Goal: Transaction & Acquisition: Purchase product/service

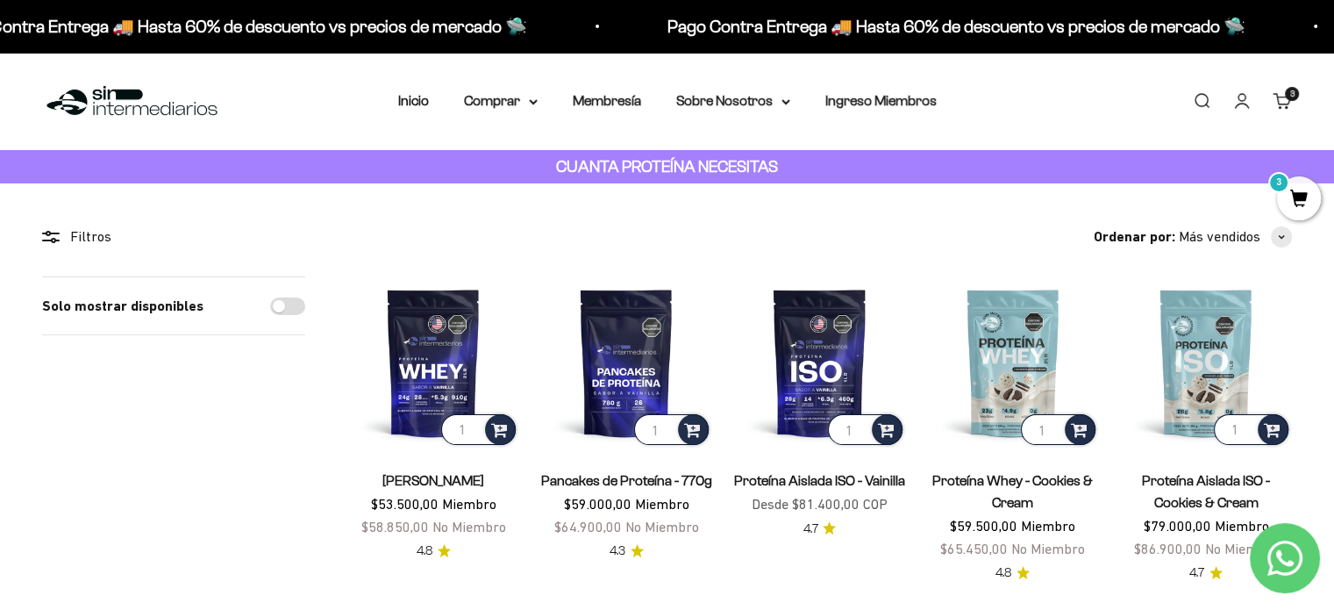
click at [1200, 99] on link "Buscar" at bounding box center [1201, 100] width 19 height 19
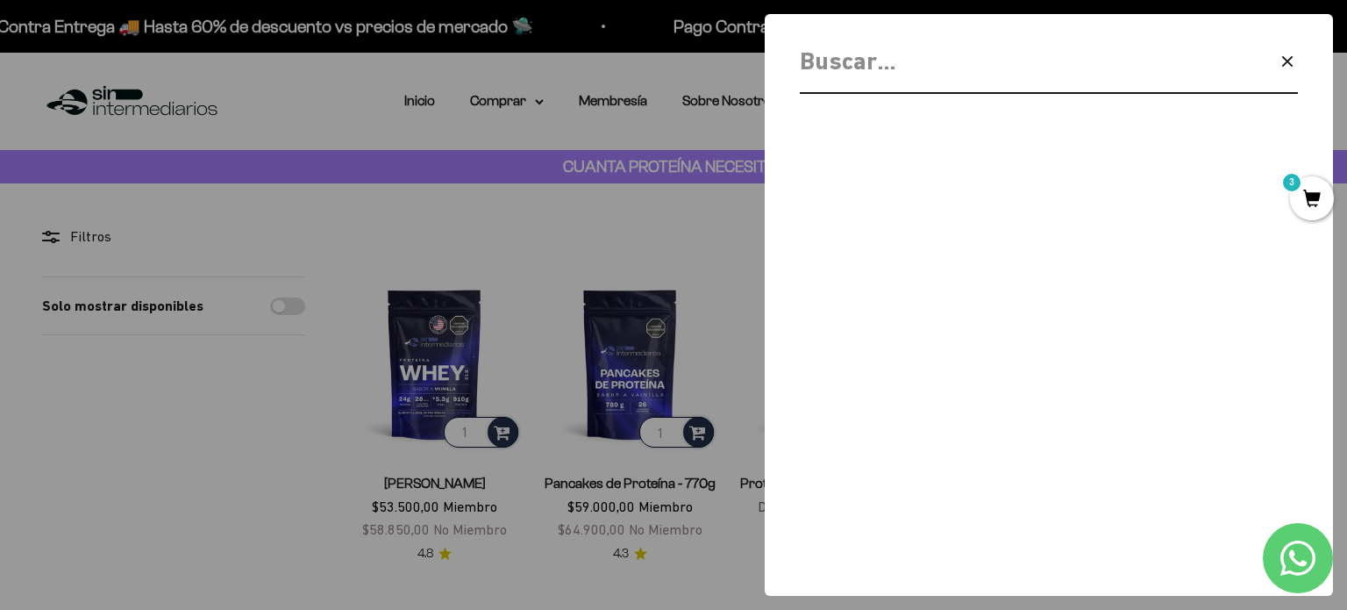
click at [1009, 80] on input "Buscar" at bounding box center [1004, 61] width 408 height 39
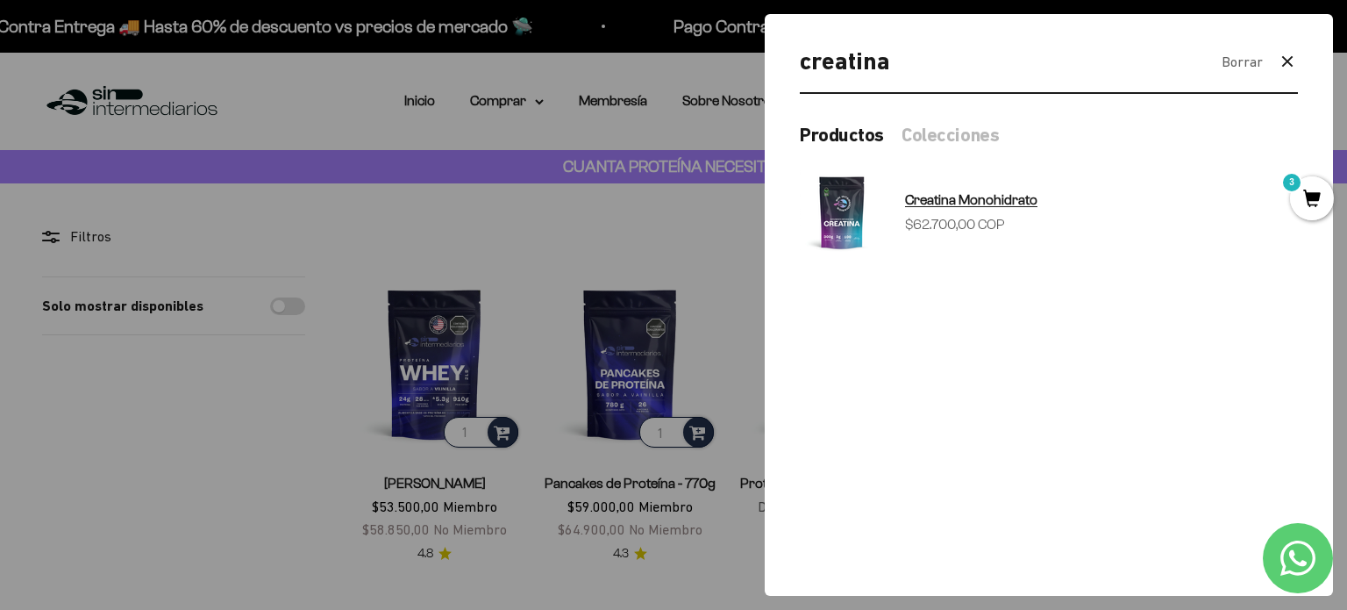
type input "creatina"
click at [949, 204] on span "Creatina Monohidrato" at bounding box center [971, 199] width 132 height 15
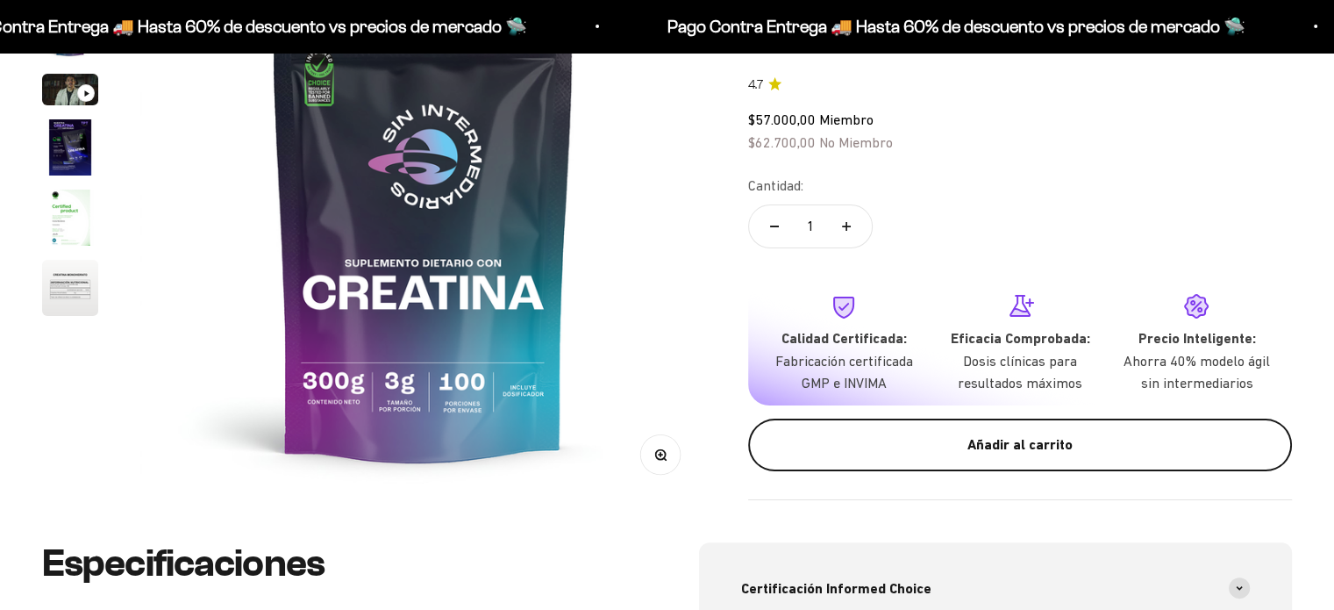
click at [923, 448] on div "Añadir al carrito" at bounding box center [1020, 444] width 474 height 23
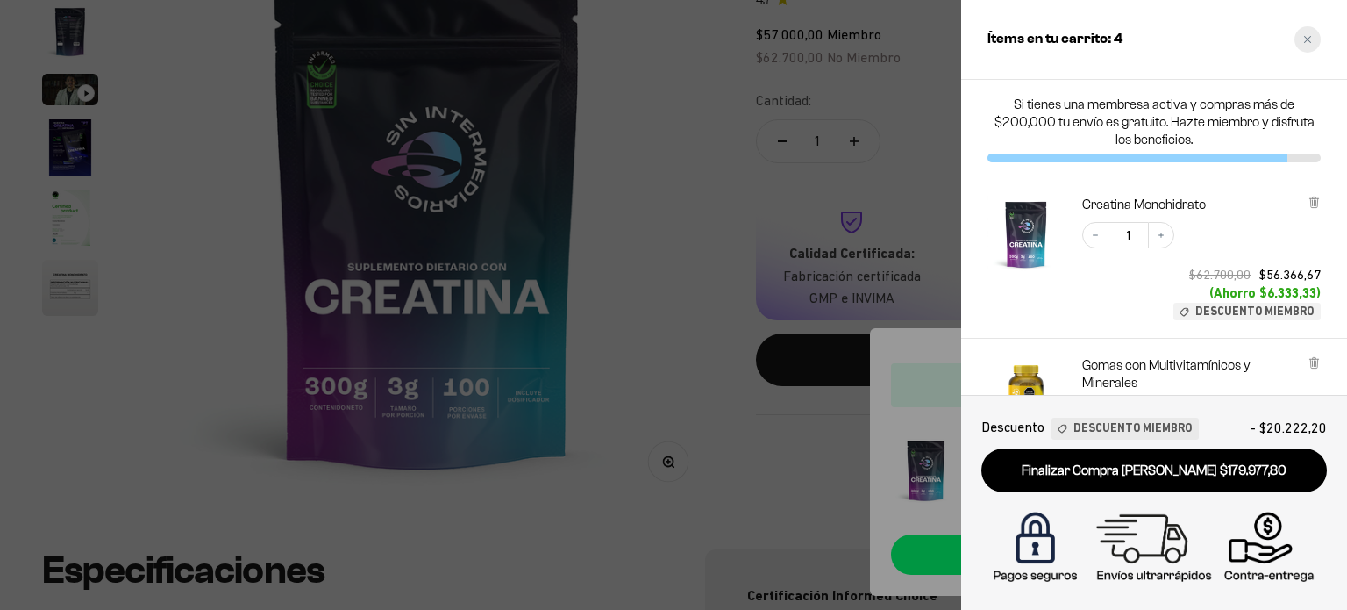
click at [1308, 39] on icon "Close cart" at bounding box center [1307, 39] width 7 height 7
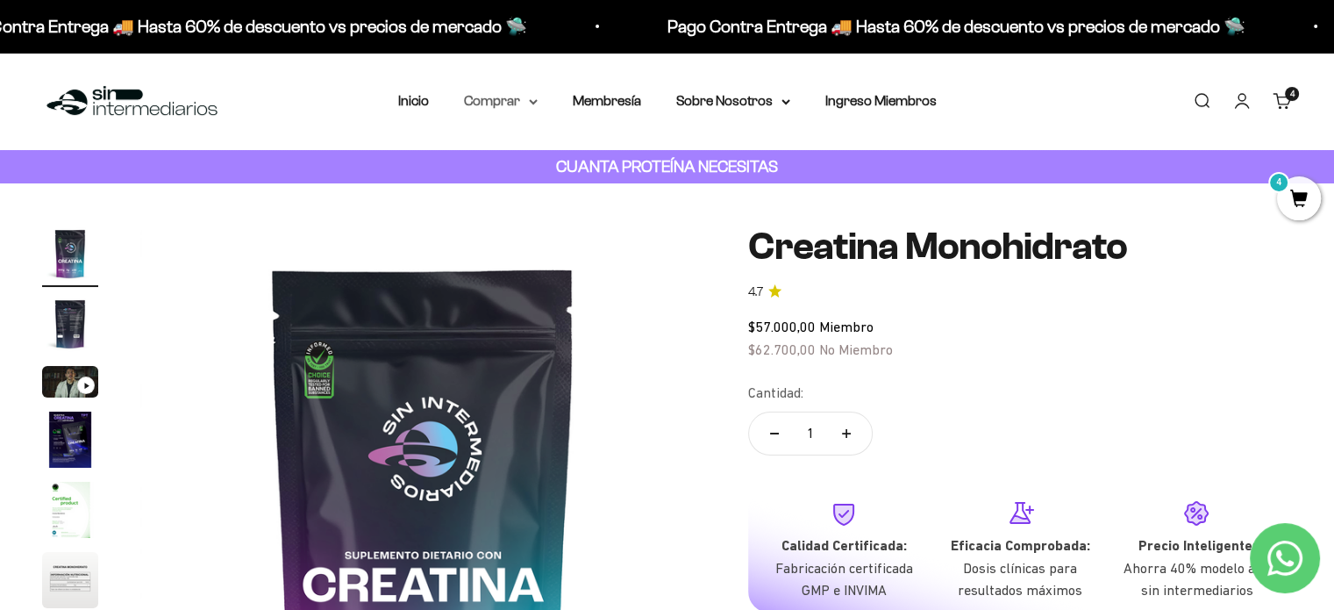
click at [513, 108] on summary "Comprar" at bounding box center [501, 100] width 74 height 23
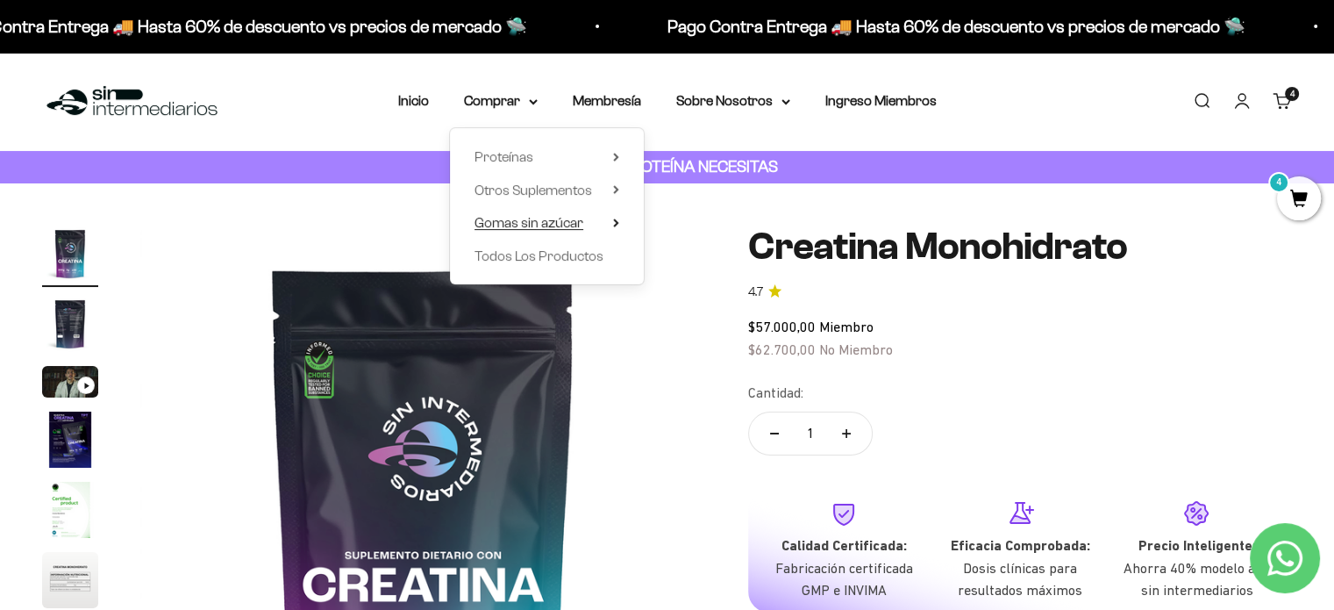
click at [529, 220] on span "Gomas sin azúcar" at bounding box center [529, 222] width 109 height 15
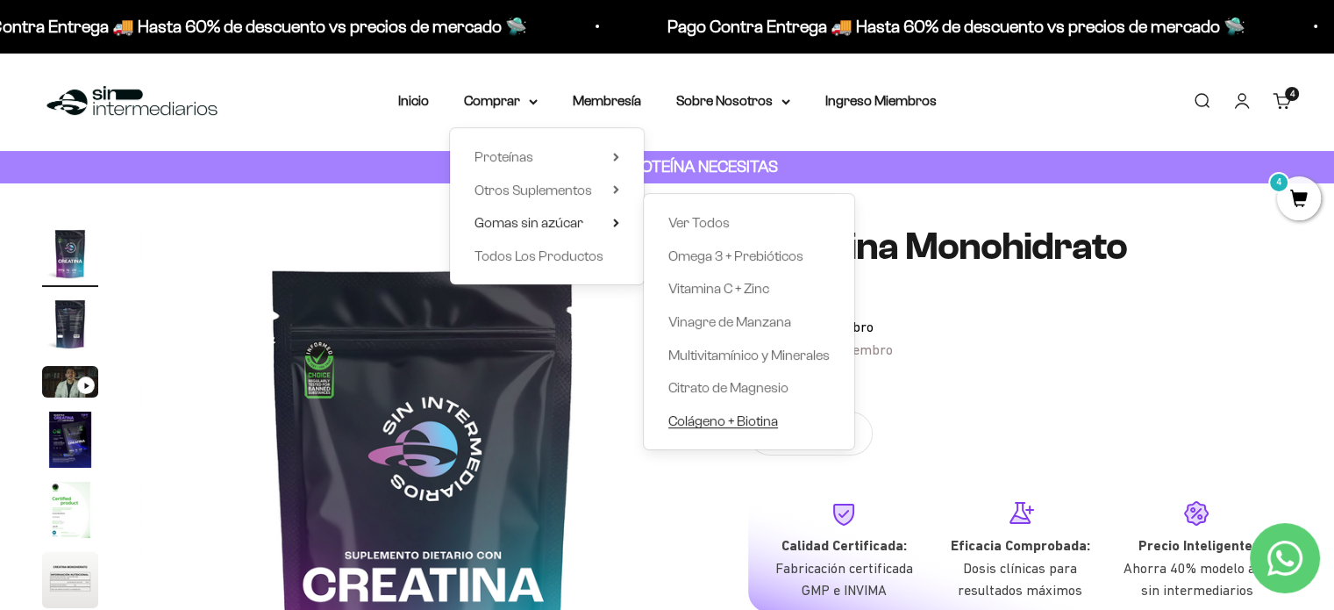
click at [737, 421] on span "Colágeno + Biotina" at bounding box center [723, 420] width 110 height 15
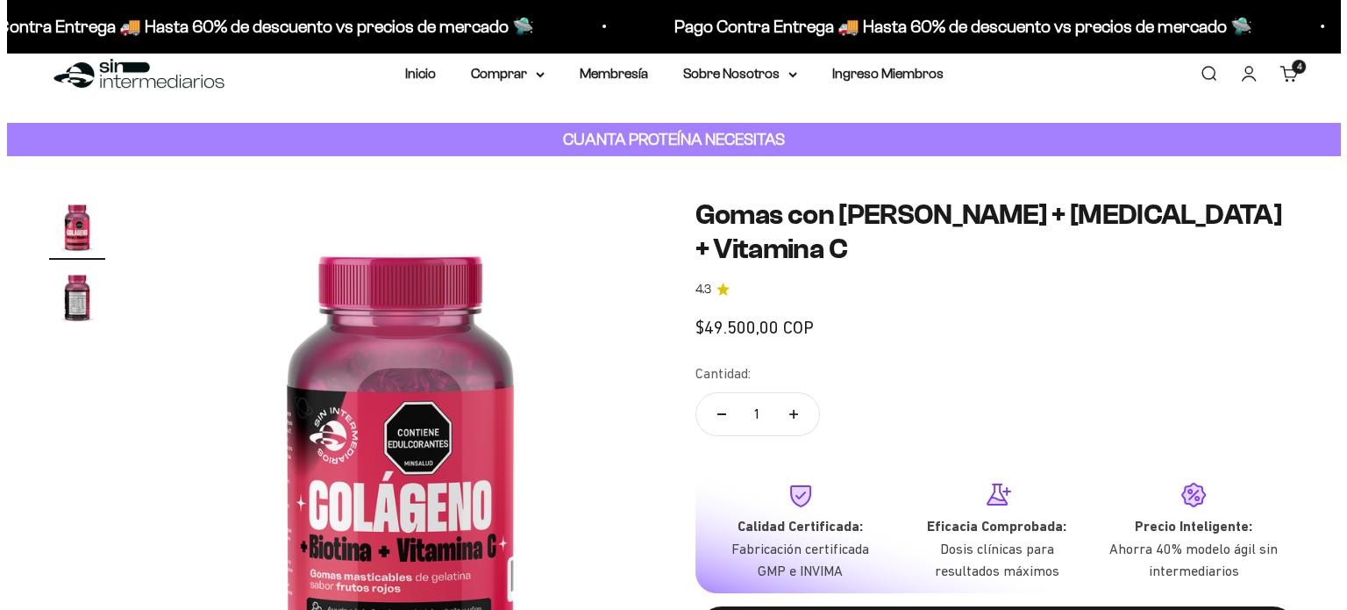
scroll to position [292, 0]
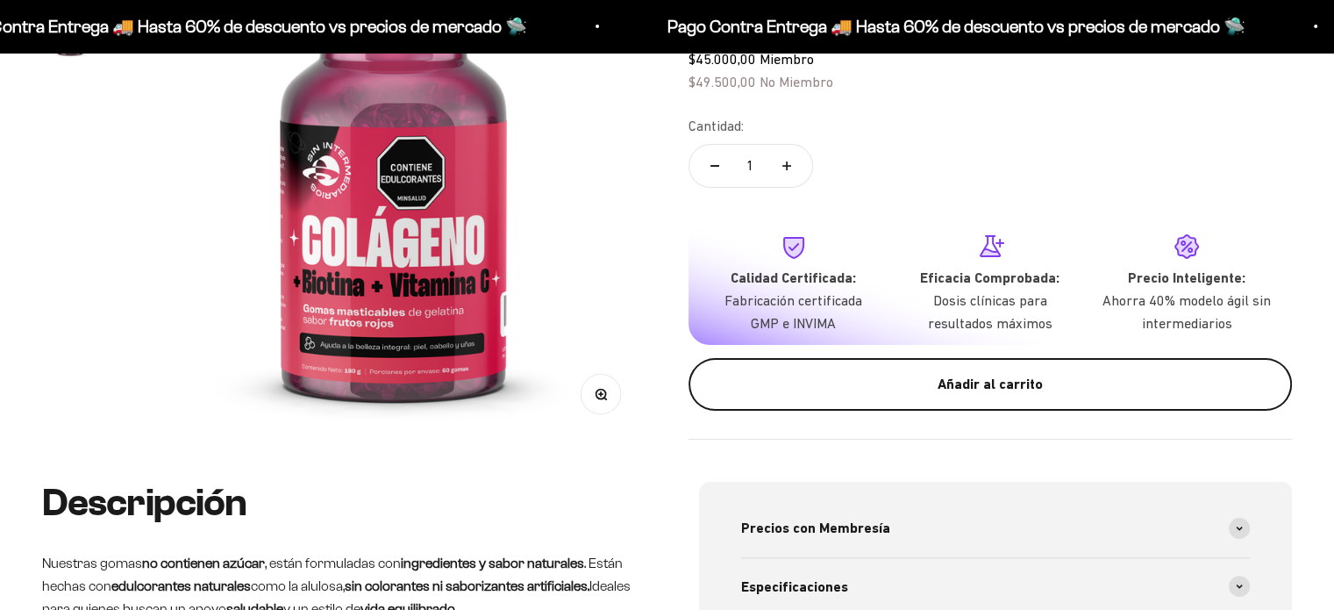
click at [782, 397] on button "Añadir al carrito" at bounding box center [991, 384] width 604 height 53
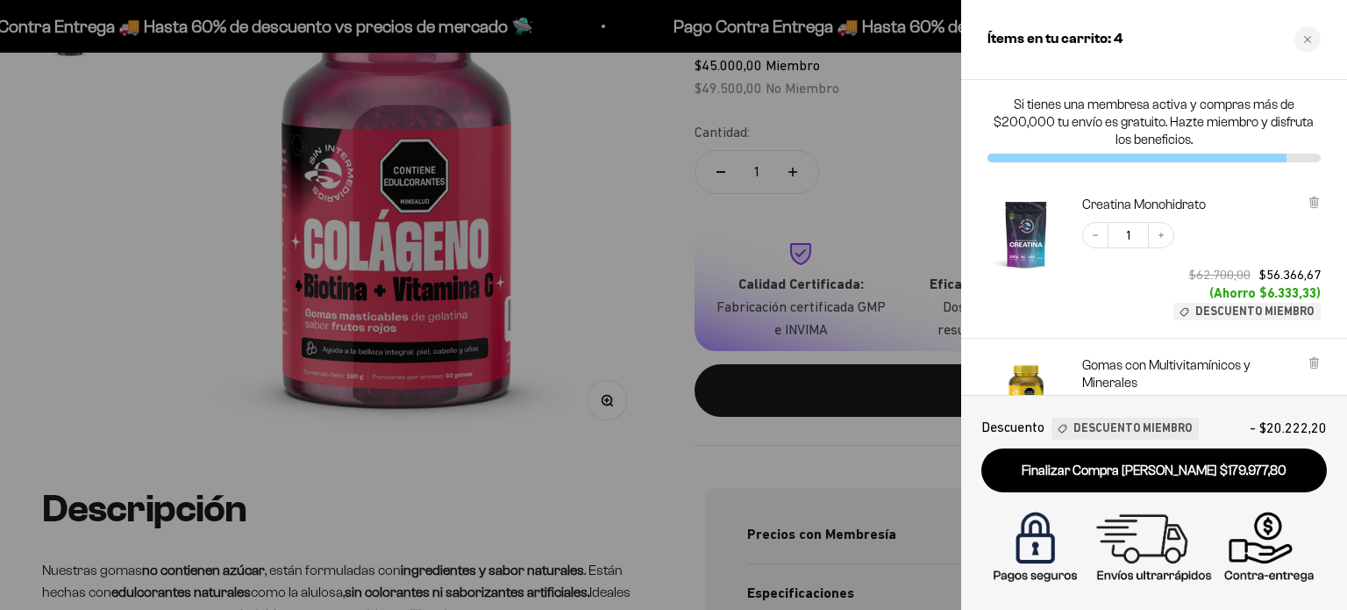
scroll to position [0, 0]
